Goal: Task Accomplishment & Management: Use online tool/utility

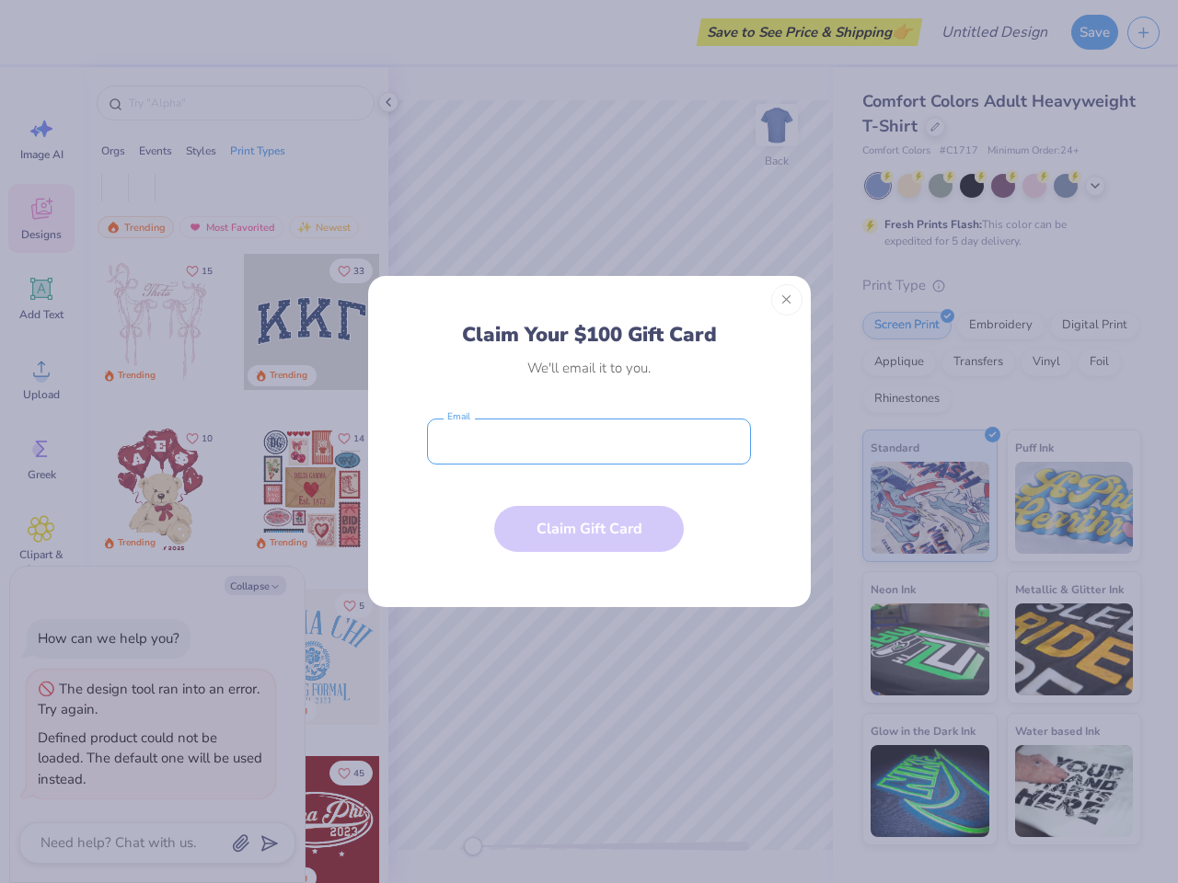
type textarea "x"
click at [589, 442] on input "email" at bounding box center [589, 442] width 324 height 46
click at [787, 300] on button "Close" at bounding box center [786, 299] width 31 height 31
